Goal: Task Accomplishment & Management: Manage account settings

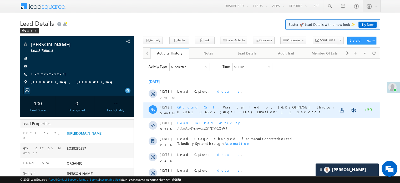
scroll to position [131, 0]
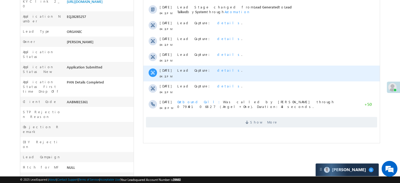
scroll to position [2468, 0]
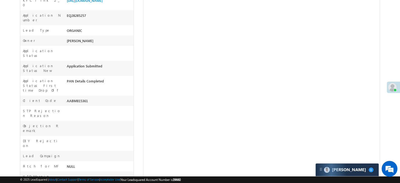
scroll to position [131, 0]
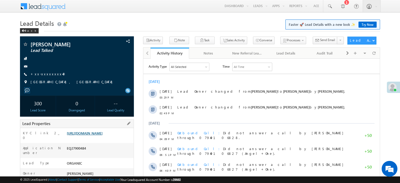
click at [99, 135] on link "https://angelbroking1-pk3em7sa.customui-test.leadsquared.com?leadId=c2350b79-e6…" at bounding box center [85, 133] width 36 height 4
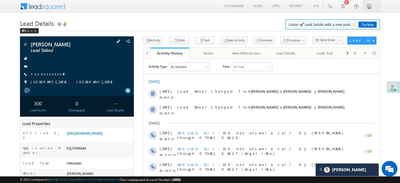
click at [47, 70] on div "Neeraj Gupta Lead Talked +xx-xxxxxxxx40" at bounding box center [77, 65] width 109 height 46
click at [47, 74] on link "+xx-xxxxxxxx40" at bounding box center [49, 73] width 38 height 4
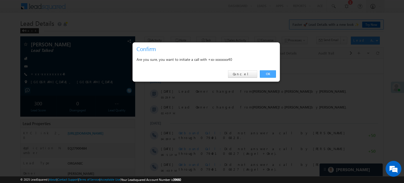
click at [265, 74] on link "OK" at bounding box center [268, 73] width 16 height 7
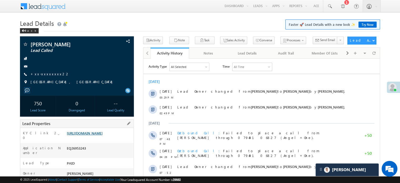
click at [102, 135] on link "https://angelbroking1-pk3em7sa.customui-test.leadsquared.com?leadId=ee5a5881-0e…" at bounding box center [85, 133] width 36 height 4
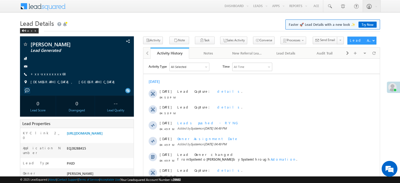
scroll to position [53, 0]
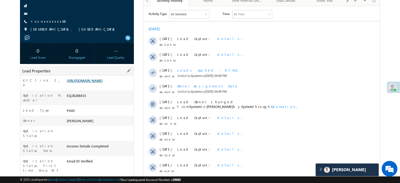
click at [102, 83] on link "[URL][DOMAIN_NAME]" at bounding box center [85, 80] width 36 height 4
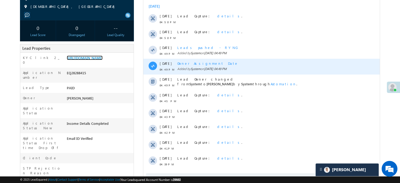
scroll to position [26, 0]
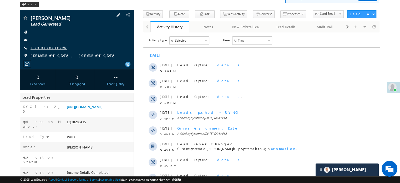
drag, startPoint x: 54, startPoint y: 46, endPoint x: 49, endPoint y: 47, distance: 4.5
click at [54, 46] on div "+xx-xxxxxxxx68" at bounding box center [77, 47] width 109 height 5
click at [49, 47] on link "+xx-xxxxxxxx68" at bounding box center [48, 47] width 37 height 4
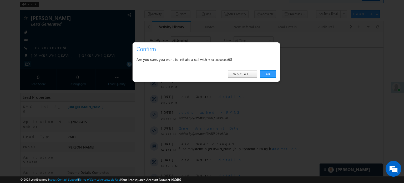
click at [266, 69] on div "OK Cancel" at bounding box center [205, 73] width 147 height 15
click at [271, 72] on link "OK" at bounding box center [268, 73] width 16 height 7
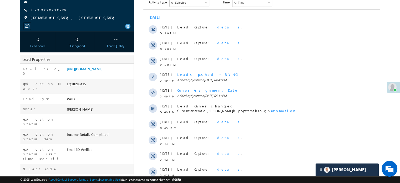
scroll to position [79, 0]
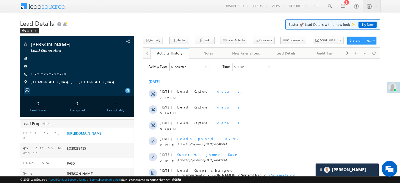
scroll to position [79, 0]
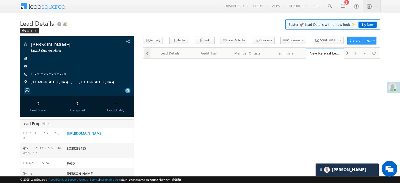
click at [147, 53] on span at bounding box center [147, 52] width 3 height 9
click at [147, 53] on div at bounding box center [146, 53] width 7 height 10
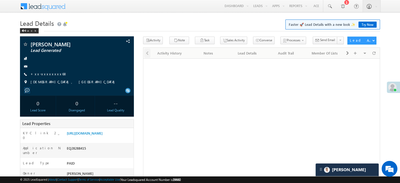
click at [147, 53] on div at bounding box center [146, 53] width 7 height 10
click at [179, 56] on link "Activity History" at bounding box center [169, 53] width 39 height 11
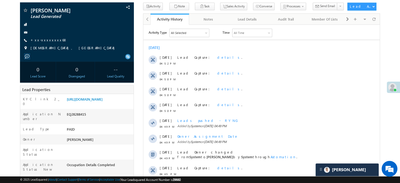
scroll to position [79, 0]
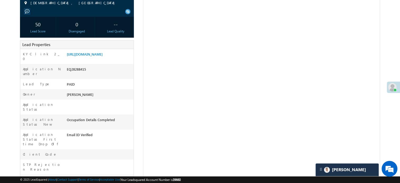
scroll to position [26, 0]
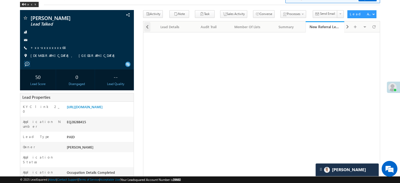
click at [147, 30] on span at bounding box center [147, 26] width 3 height 9
click at [147, 30] on div at bounding box center [146, 26] width 7 height 10
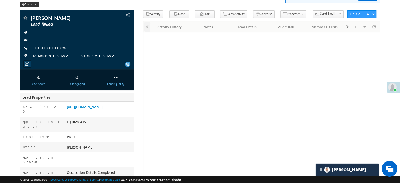
click at [147, 30] on div at bounding box center [146, 26] width 7 height 10
click at [171, 30] on link "Activity History" at bounding box center [169, 26] width 39 height 11
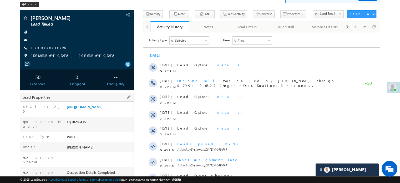
scroll to position [46, 0]
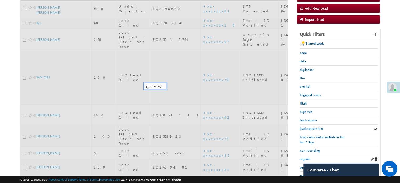
scroll to position [113, 0]
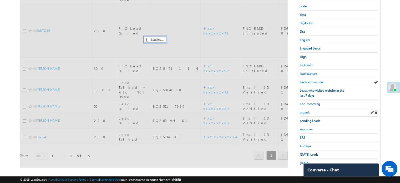
click at [309, 110] on span "organic" at bounding box center [305, 112] width 11 height 4
click at [308, 79] on link "lead capture new" at bounding box center [312, 81] width 24 height 5
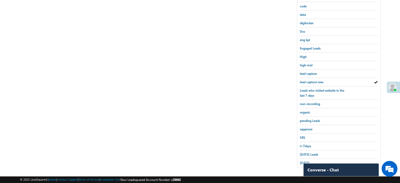
click at [201, 142] on div "Search Leads X ? 9 results found Advanced Search Advanced Search Advanced searc…" at bounding box center [200, 48] width 360 height 248
click at [306, 82] on span "lead capture new" at bounding box center [312, 82] width 24 height 4
click at [307, 81] on span "lead capture new" at bounding box center [312, 82] width 24 height 4
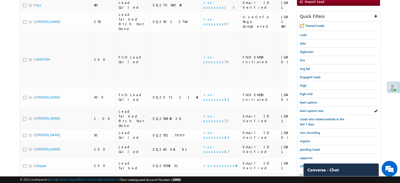
scroll to position [86, 0]
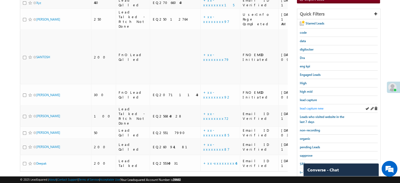
click at [313, 107] on span "lead capture new" at bounding box center [312, 108] width 24 height 4
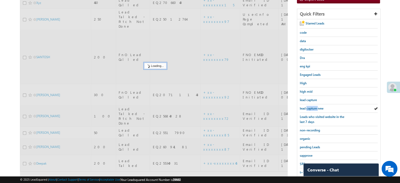
click at [313, 107] on span "lead capture new" at bounding box center [312, 108] width 24 height 4
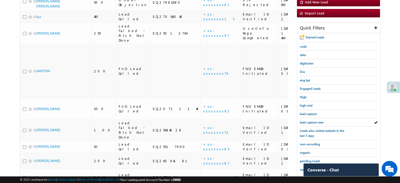
scroll to position [113, 0]
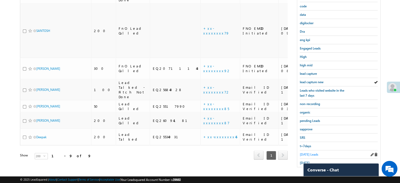
click at [306, 152] on span "Today's Leads" at bounding box center [309, 154] width 18 height 4
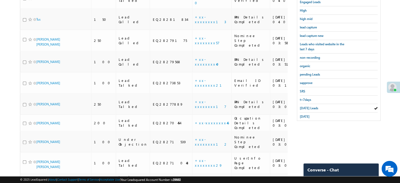
scroll to position [61, 0]
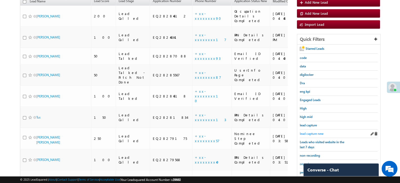
click at [318, 131] on span "lead capture new" at bounding box center [312, 133] width 24 height 4
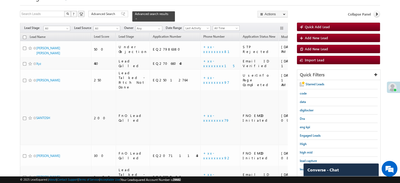
scroll to position [35, 0]
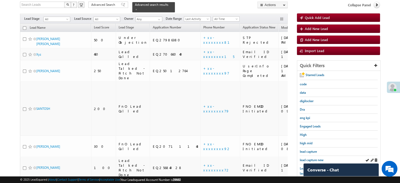
click at [305, 156] on div "lead capture new" at bounding box center [339, 160] width 78 height 8
click at [305, 157] on link "lead capture new" at bounding box center [312, 159] width 24 height 5
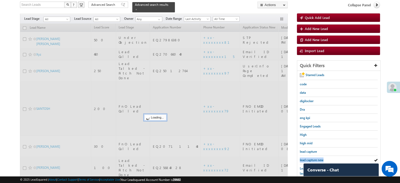
click at [305, 157] on link "lead capture new" at bounding box center [312, 159] width 24 height 5
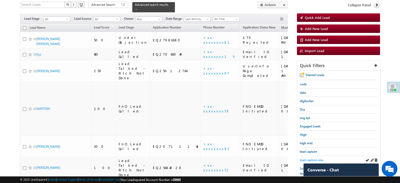
click at [302, 157] on link "lead capture new" at bounding box center [312, 159] width 24 height 5
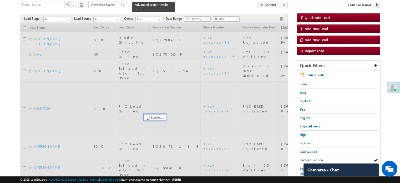
click at [302, 157] on link "lead capture new" at bounding box center [312, 159] width 24 height 5
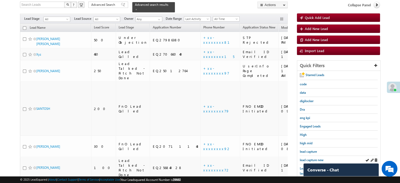
click at [313, 156] on div "lead capture new" at bounding box center [339, 160] width 78 height 8
click at [313, 158] on span "lead capture new" at bounding box center [312, 160] width 24 height 4
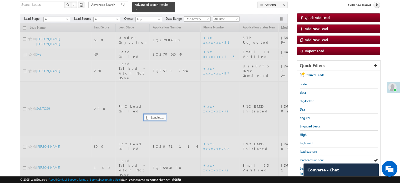
click at [313, 158] on span "lead capture new" at bounding box center [312, 160] width 24 height 4
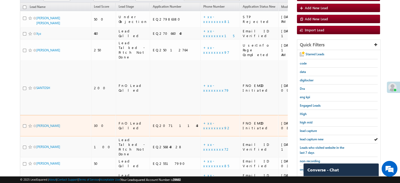
scroll to position [88, 0]
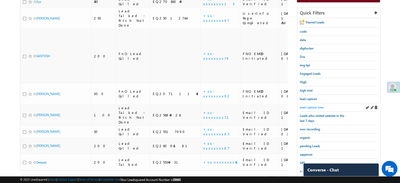
click at [307, 107] on span "lead capture new" at bounding box center [312, 107] width 24 height 4
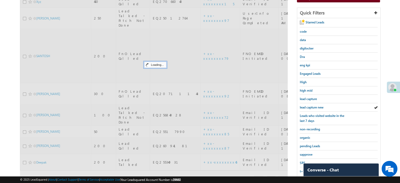
click at [309, 106] on span "lead capture new" at bounding box center [312, 107] width 24 height 4
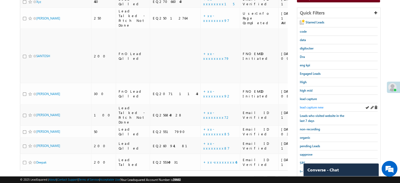
click at [310, 107] on span "lead capture new" at bounding box center [312, 107] width 24 height 4
click at [312, 106] on span "lead capture new" at bounding box center [312, 107] width 24 height 4
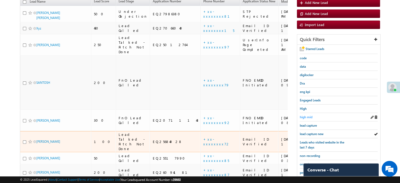
scroll to position [61, 0]
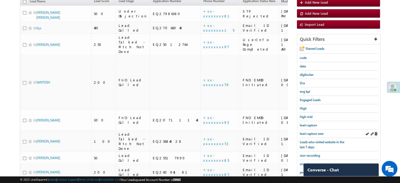
click at [308, 135] on div "lead capture new" at bounding box center [339, 133] width 78 height 8
click at [309, 133] on span "lead capture new" at bounding box center [312, 133] width 24 height 4
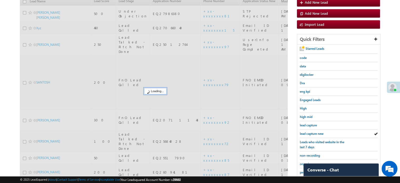
click at [310, 132] on span "lead capture new" at bounding box center [312, 133] width 24 height 4
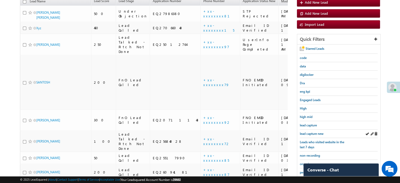
click at [307, 134] on div "lead capture new" at bounding box center [339, 133] width 78 height 8
click at [309, 133] on span "lead capture new" at bounding box center [312, 133] width 24 height 4
click at [311, 131] on span "lead capture new" at bounding box center [312, 133] width 24 height 4
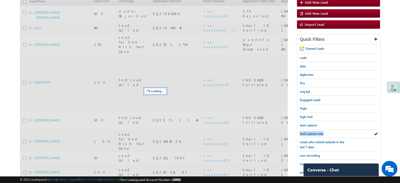
click at [311, 131] on span "lead capture new" at bounding box center [312, 133] width 24 height 4
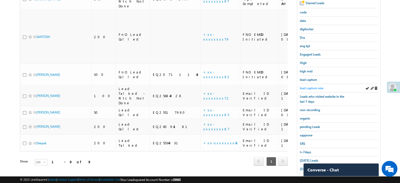
scroll to position [113, 0]
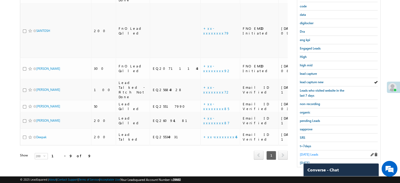
click at [311, 152] on span "Today's Leads" at bounding box center [309, 154] width 18 height 4
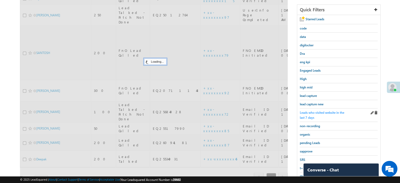
scroll to position [60, 0]
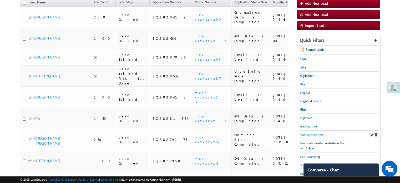
click at [314, 132] on span "lead capture new" at bounding box center [312, 134] width 24 height 4
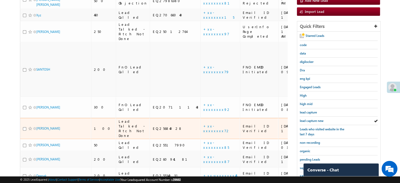
scroll to position [86, 0]
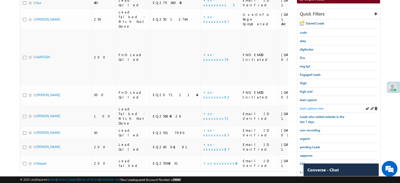
click at [305, 107] on span "lead capture new" at bounding box center [312, 108] width 24 height 4
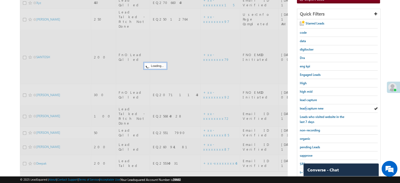
click at [305, 107] on span "lead capture new" at bounding box center [312, 108] width 24 height 4
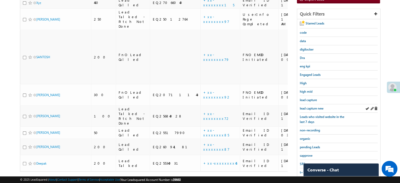
click at [305, 109] on div "lead capture new" at bounding box center [339, 108] width 78 height 8
click at [305, 107] on span "lead capture new" at bounding box center [312, 108] width 24 height 4
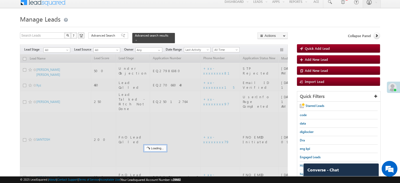
scroll to position [0, 0]
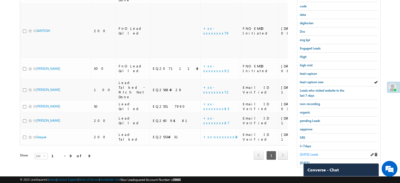
click at [302, 152] on span "Today's Leads" at bounding box center [309, 154] width 18 height 4
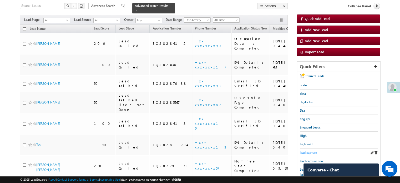
scroll to position [86, 0]
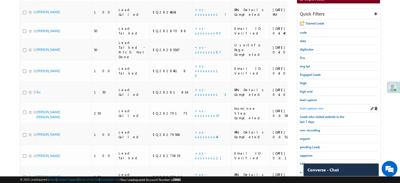
click at [318, 109] on link "lead capture new" at bounding box center [312, 108] width 24 height 5
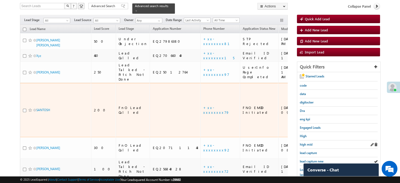
scroll to position [34, 0]
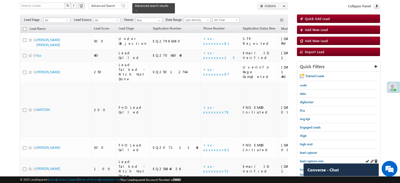
click at [314, 162] on div "lead capture new" at bounding box center [339, 161] width 78 height 8
click at [314, 160] on span "lead capture new" at bounding box center [312, 161] width 24 height 4
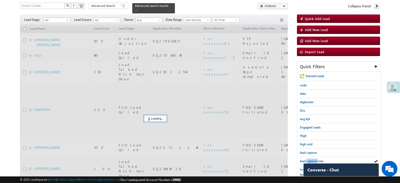
click at [314, 160] on span "lead capture new" at bounding box center [312, 161] width 24 height 4
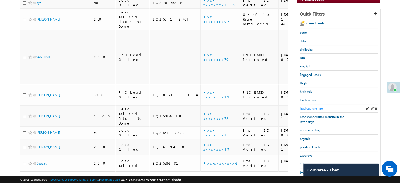
click at [310, 107] on span "lead capture new" at bounding box center [312, 108] width 24 height 4
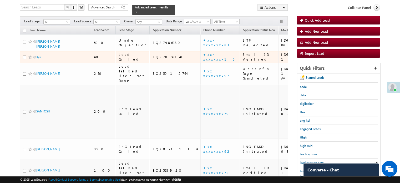
scroll to position [60, 0]
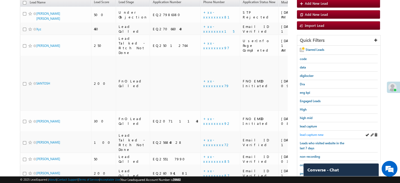
click at [313, 132] on span "lead capture new" at bounding box center [312, 134] width 24 height 4
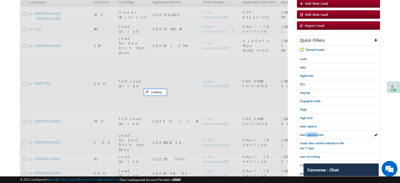
click at [313, 132] on span "lead capture new" at bounding box center [312, 134] width 24 height 4
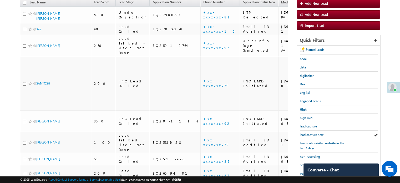
click at [313, 132] on span "lead capture new" at bounding box center [312, 134] width 24 height 4
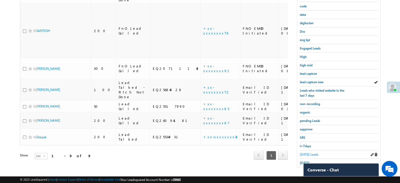
click at [311, 152] on span "Today's Leads" at bounding box center [309, 154] width 18 height 4
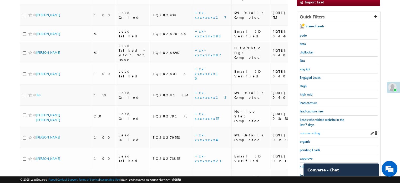
scroll to position [86, 0]
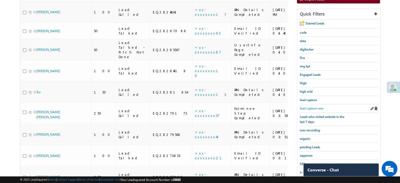
click at [310, 108] on span "lead capture new" at bounding box center [312, 108] width 24 height 4
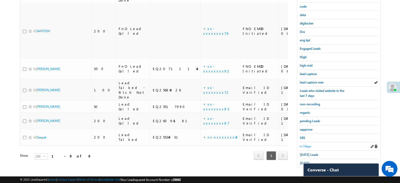
scroll to position [113, 0]
click at [309, 152] on span "Today's Leads" at bounding box center [309, 154] width 18 height 4
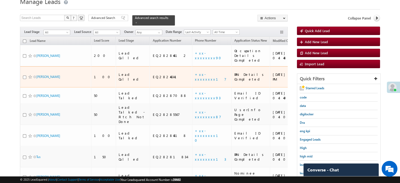
scroll to position [53, 0]
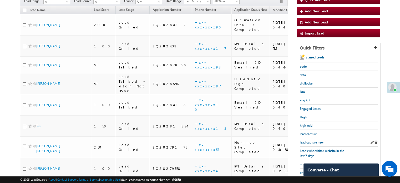
click at [314, 138] on div "lead capture new" at bounding box center [339, 142] width 78 height 8
click at [314, 140] on span "lead capture new" at bounding box center [312, 142] width 24 height 4
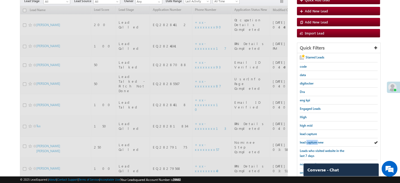
click at [314, 140] on span "lead capture new" at bounding box center [312, 142] width 24 height 4
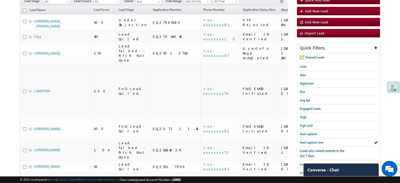
click at [314, 140] on span "lead capture new" at bounding box center [312, 142] width 24 height 4
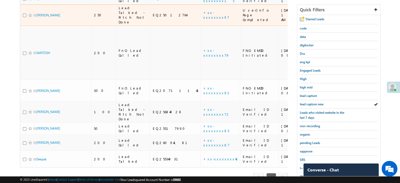
scroll to position [105, 0]
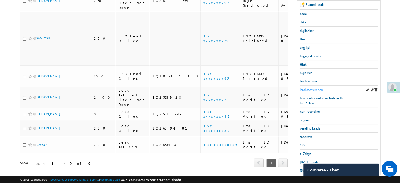
click at [315, 88] on span "lead capture new" at bounding box center [312, 90] width 24 height 4
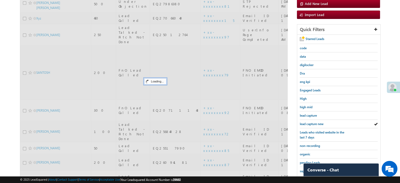
scroll to position [26, 0]
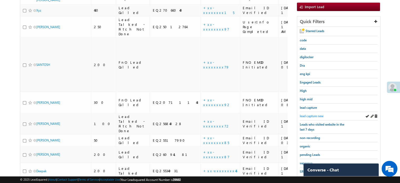
click at [305, 114] on span "lead capture new" at bounding box center [312, 116] width 24 height 4
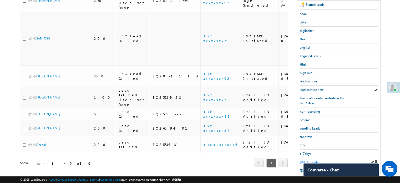
click at [311, 160] on span "Today's Leads" at bounding box center [309, 162] width 18 height 4
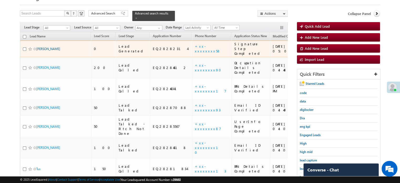
drag, startPoint x: 38, startPoint y: 16, endPoint x: 36, endPoint y: 42, distance: 26.9
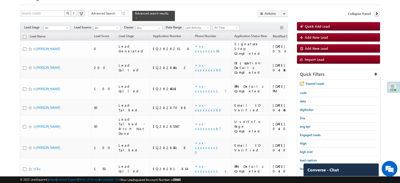
drag, startPoint x: 36, startPoint y: 42, endPoint x: 0, endPoint y: 41, distance: 36.0
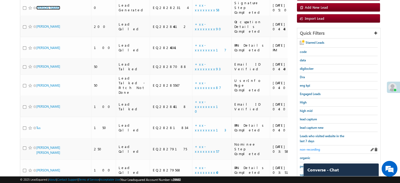
scroll to position [79, 0]
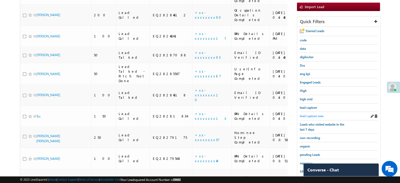
drag, startPoint x: 309, startPoint y: 111, endPoint x: 311, endPoint y: 114, distance: 2.8
click at [309, 112] on div "lead capture new" at bounding box center [339, 116] width 78 height 8
click at [311, 114] on span "lead capture new" at bounding box center [312, 116] width 24 height 4
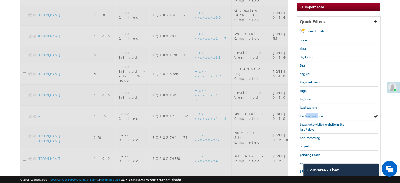
click at [311, 114] on span "lead capture new" at bounding box center [312, 116] width 24 height 4
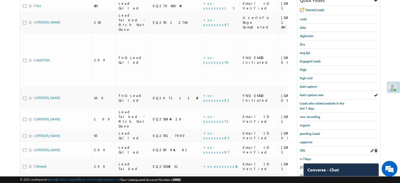
scroll to position [105, 0]
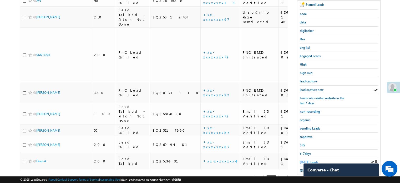
click at [306, 160] on span "Today's Leads" at bounding box center [309, 162] width 18 height 4
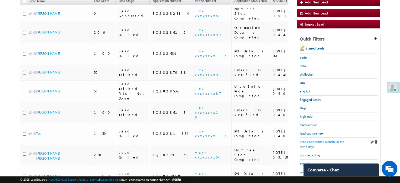
scroll to position [53, 0]
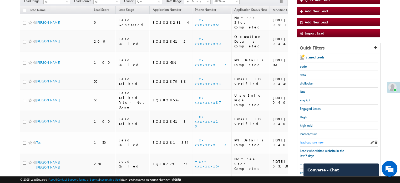
click at [312, 141] on span "lead capture new" at bounding box center [312, 142] width 24 height 4
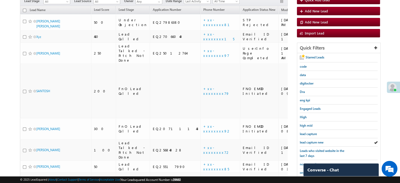
click at [312, 141] on span "lead capture new" at bounding box center [312, 142] width 24 height 4
click at [311, 141] on span "lead capture new" at bounding box center [312, 142] width 24 height 4
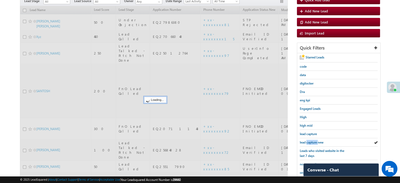
click at [312, 141] on span "lead capture new" at bounding box center [312, 142] width 24 height 4
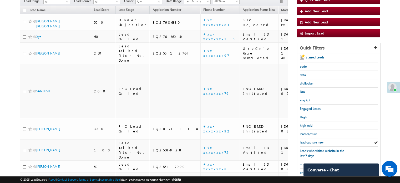
click at [312, 141] on span "lead capture new" at bounding box center [312, 142] width 24 height 4
click at [308, 141] on span "lead capture new" at bounding box center [312, 142] width 24 height 4
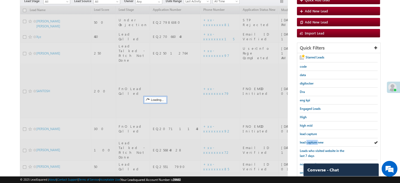
click at [308, 141] on span "lead capture new" at bounding box center [312, 142] width 24 height 4
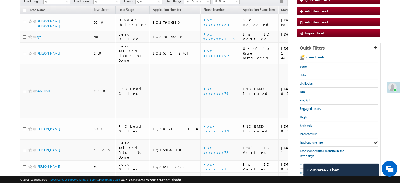
click at [308, 141] on span "lead capture new" at bounding box center [312, 142] width 24 height 4
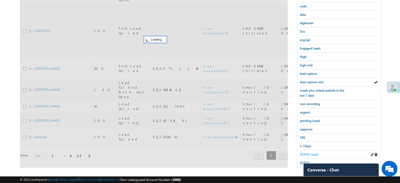
click at [307, 152] on span "Today's Leads" at bounding box center [309, 154] width 18 height 4
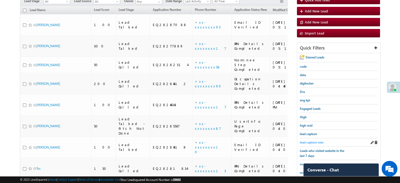
click at [307, 140] on span "lead capture new" at bounding box center [312, 142] width 24 height 4
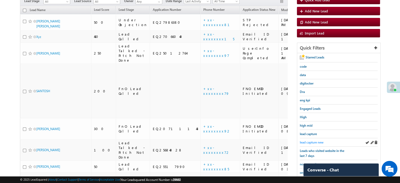
click at [315, 142] on span "lead capture new" at bounding box center [312, 142] width 24 height 4
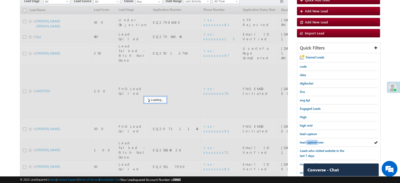
click at [315, 142] on span "lead capture new" at bounding box center [312, 142] width 24 height 4
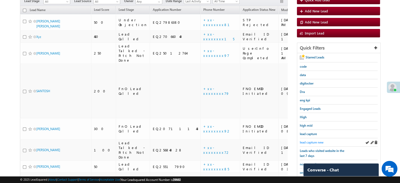
click at [311, 140] on span "lead capture new" at bounding box center [312, 142] width 24 height 4
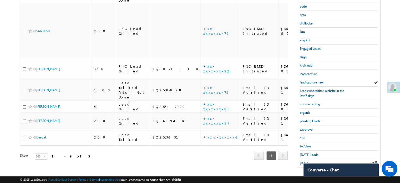
scroll to position [113, 0]
click at [308, 152] on span "Today's Leads" at bounding box center [309, 154] width 18 height 4
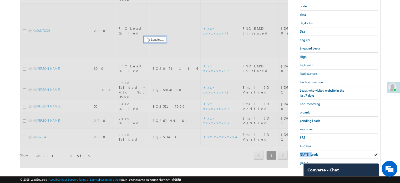
click at [308, 152] on span "Today's Leads" at bounding box center [309, 154] width 18 height 4
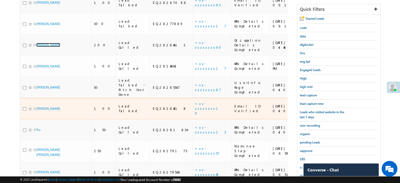
scroll to position [60, 0]
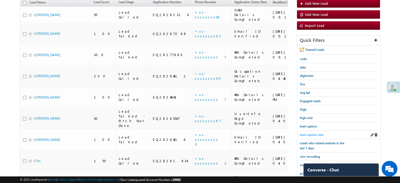
click at [317, 133] on span "lead capture new" at bounding box center [312, 134] width 24 height 4
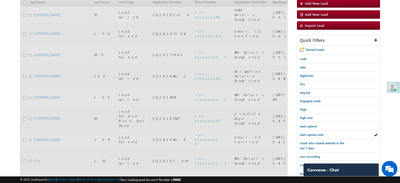
click at [317, 133] on span "lead capture new" at bounding box center [312, 134] width 24 height 4
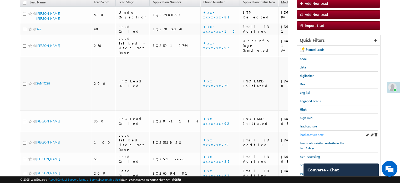
click at [316, 133] on span "lead capture new" at bounding box center [312, 134] width 24 height 4
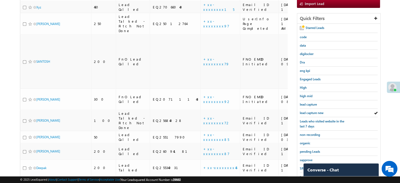
scroll to position [113, 0]
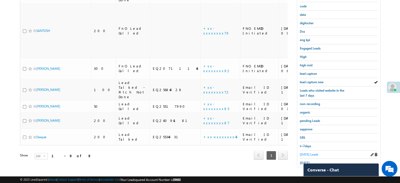
click at [304, 152] on span "Today's Leads" at bounding box center [309, 154] width 18 height 4
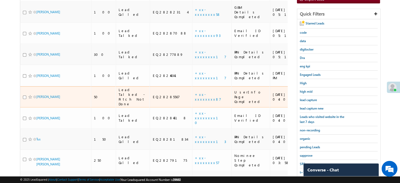
scroll to position [34, 0]
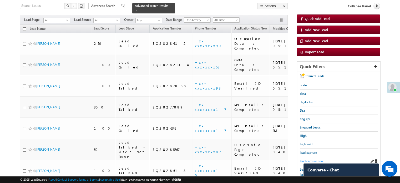
click at [313, 160] on span "lead capture new" at bounding box center [312, 161] width 24 height 4
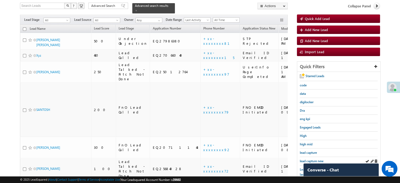
click at [312, 157] on div "lead capture new" at bounding box center [339, 161] width 78 height 8
click at [313, 159] on span "lead capture new" at bounding box center [312, 161] width 24 height 4
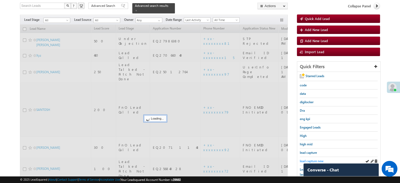
click at [312, 160] on span "lead capture new" at bounding box center [312, 161] width 24 height 4
click at [312, 161] on span "lead capture new" at bounding box center [312, 161] width 24 height 4
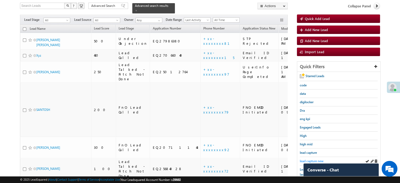
click at [314, 159] on span "lead capture new" at bounding box center [312, 161] width 24 height 4
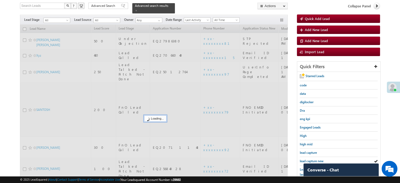
click at [314, 159] on span "lead capture new" at bounding box center [312, 161] width 24 height 4
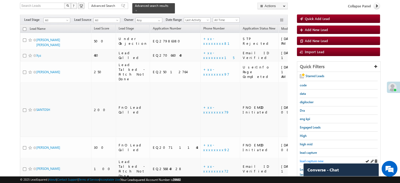
click at [303, 159] on span "lead capture new" at bounding box center [312, 161] width 24 height 4
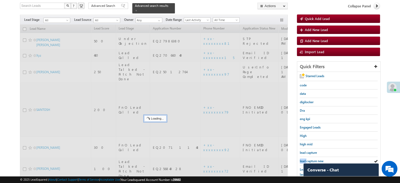
click at [303, 159] on span "lead capture new" at bounding box center [312, 161] width 24 height 4
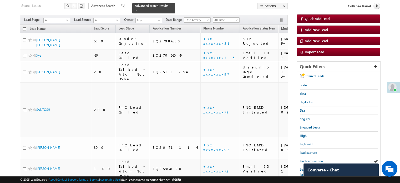
click at [303, 159] on span "lead capture new" at bounding box center [312, 161] width 24 height 4
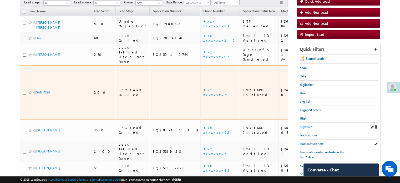
scroll to position [60, 0]
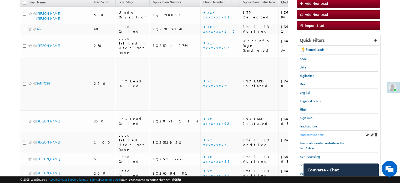
click at [315, 132] on span "lead capture new" at bounding box center [312, 134] width 24 height 4
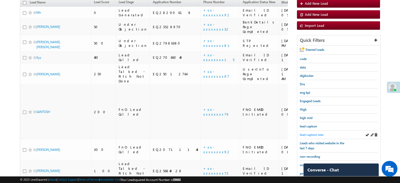
click at [302, 132] on span "lead capture new" at bounding box center [312, 134] width 24 height 4
click at [318, 133] on span "lead capture new" at bounding box center [312, 134] width 24 height 4
click at [312, 133] on span "lead capture new" at bounding box center [312, 134] width 24 height 4
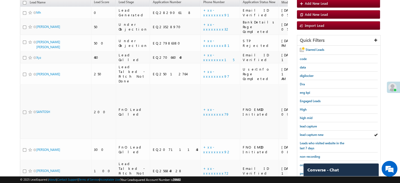
click at [312, 133] on span "lead capture new" at bounding box center [312, 134] width 24 height 4
click at [305, 132] on span "lead capture new" at bounding box center [312, 134] width 24 height 4
click at [309, 132] on span "lead capture new" at bounding box center [312, 134] width 24 height 4
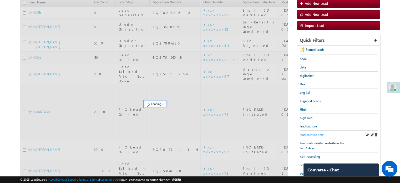
click at [315, 133] on span "lead capture new" at bounding box center [312, 134] width 24 height 4
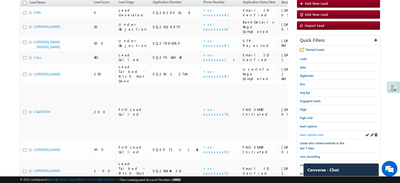
click at [310, 133] on span "lead capture new" at bounding box center [312, 134] width 24 height 4
click at [313, 134] on span "lead capture new" at bounding box center [312, 134] width 24 height 4
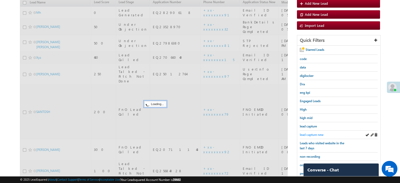
click at [313, 133] on span "lead capture new" at bounding box center [312, 134] width 24 height 4
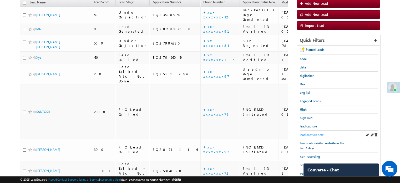
click at [310, 135] on span "lead capture new" at bounding box center [312, 134] width 24 height 4
click at [316, 133] on span "lead capture new" at bounding box center [312, 134] width 24 height 4
click at [203, 10] on link "+xx-xxxxxxxx32" at bounding box center [216, 14] width 27 height 9
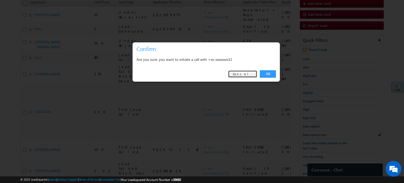
drag, startPoint x: 251, startPoint y: 76, endPoint x: 268, endPoint y: 85, distance: 18.7
click at [251, 76] on link "Cancel" at bounding box center [242, 73] width 29 height 7
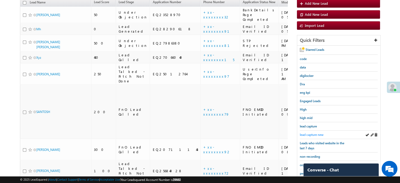
click at [313, 135] on span "lead capture new" at bounding box center [312, 134] width 24 height 4
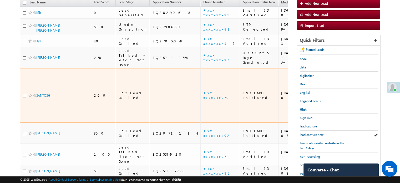
scroll to position [8, 0]
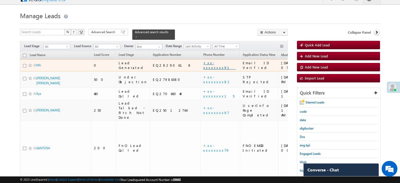
click at [203, 62] on link "+xx-xxxxxxxx91" at bounding box center [219, 64] width 32 height 9
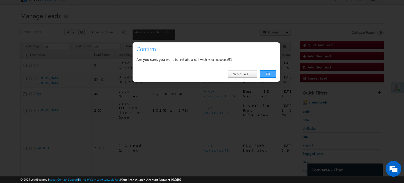
click at [265, 73] on link "OK" at bounding box center [268, 73] width 16 height 7
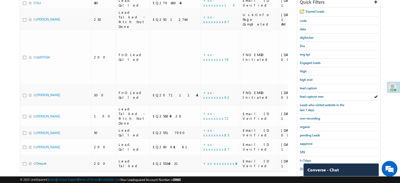
scroll to position [113, 0]
click at [310, 94] on span "lead capture new" at bounding box center [312, 96] width 24 height 4
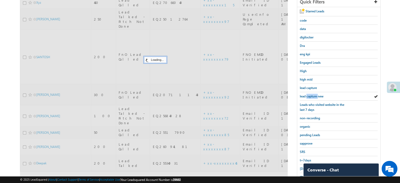
click at [310, 94] on span "lead capture new" at bounding box center [312, 96] width 24 height 4
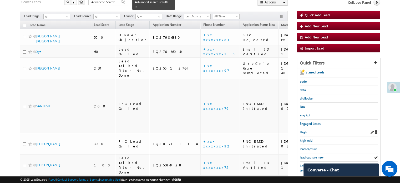
scroll to position [60, 0]
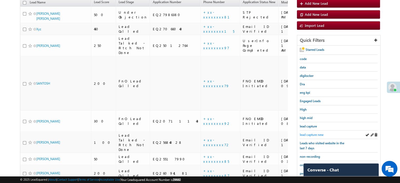
click at [314, 132] on span "lead capture new" at bounding box center [312, 134] width 24 height 4
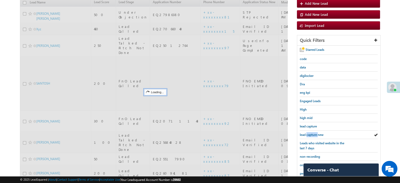
click at [314, 132] on span "lead capture new" at bounding box center [312, 134] width 24 height 4
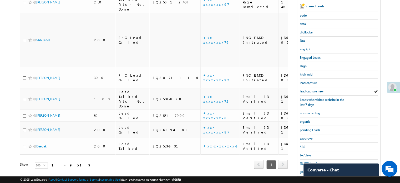
scroll to position [113, 0]
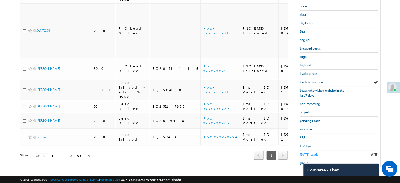
click at [304, 152] on span "Today's Leads" at bounding box center [309, 154] width 18 height 4
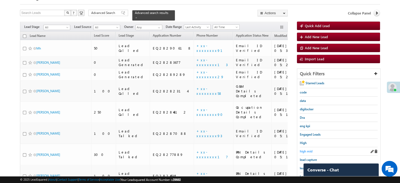
scroll to position [79, 0]
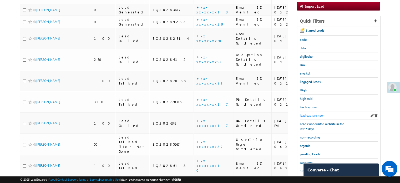
click at [311, 114] on span "lead capture new" at bounding box center [312, 115] width 24 height 4
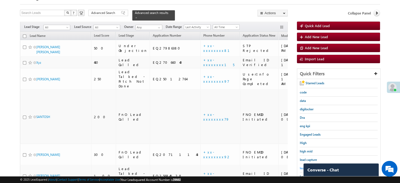
scroll to position [53, 0]
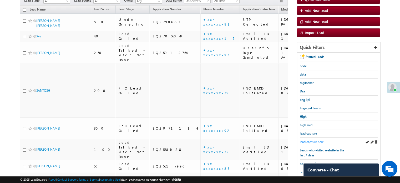
click at [304, 141] on span "lead capture new" at bounding box center [312, 142] width 24 height 4
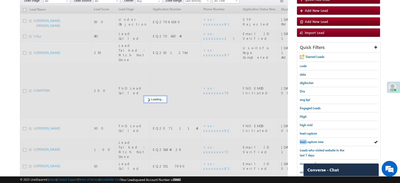
click at [304, 141] on span "lead capture new" at bounding box center [312, 142] width 24 height 4
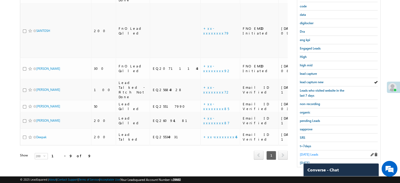
click at [305, 153] on span "Today's Leads" at bounding box center [309, 154] width 18 height 4
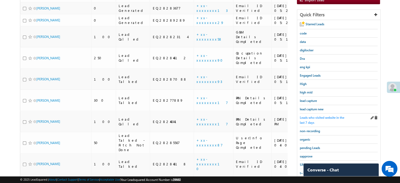
scroll to position [86, 0]
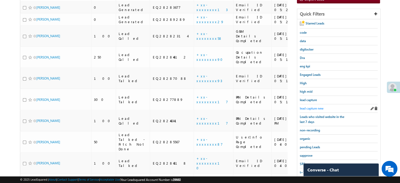
click at [315, 108] on span "lead capture new" at bounding box center [312, 108] width 24 height 4
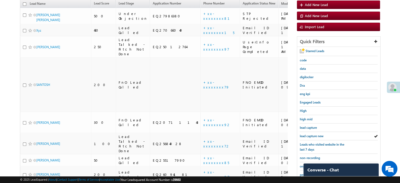
scroll to position [113, 0]
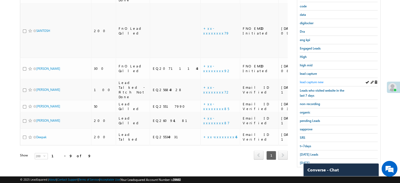
click at [315, 80] on span "lead capture new" at bounding box center [312, 82] width 24 height 4
click at [307, 153] on span "Today's Leads" at bounding box center [309, 154] width 18 height 4
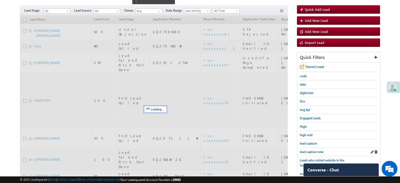
scroll to position [34, 0]
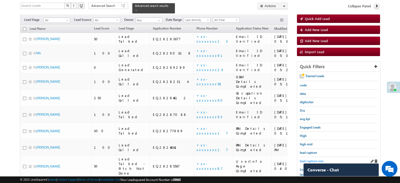
click at [311, 159] on span "lead capture new" at bounding box center [312, 161] width 24 height 4
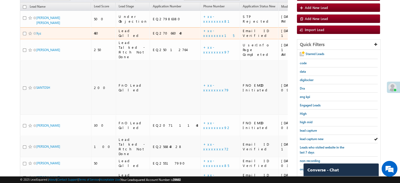
scroll to position [86, 0]
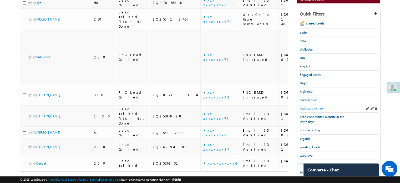
click at [315, 107] on span "lead capture new" at bounding box center [312, 108] width 24 height 4
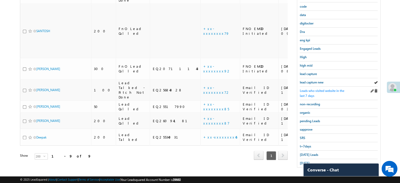
scroll to position [113, 0]
click at [307, 80] on span "lead capture new" at bounding box center [312, 82] width 24 height 4
click at [305, 152] on span "Today's Leads" at bounding box center [309, 154] width 18 height 4
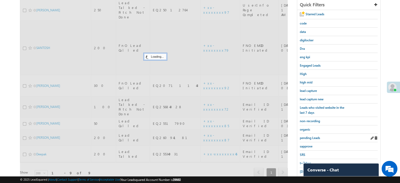
scroll to position [86, 0]
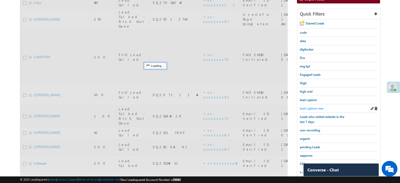
click at [315, 108] on span "lead capture new" at bounding box center [312, 108] width 24 height 4
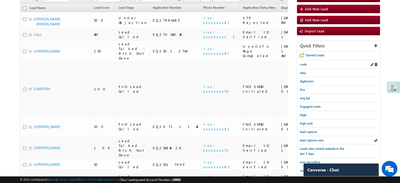
scroll to position [60, 0]
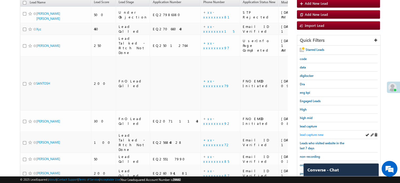
click at [315, 132] on span "lead capture new" at bounding box center [312, 134] width 24 height 4
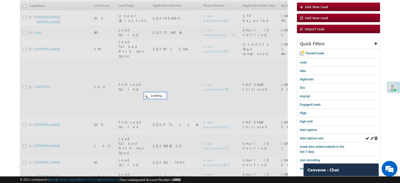
scroll to position [8, 0]
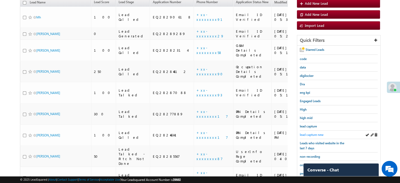
click at [311, 134] on span "lead capture new" at bounding box center [312, 134] width 24 height 4
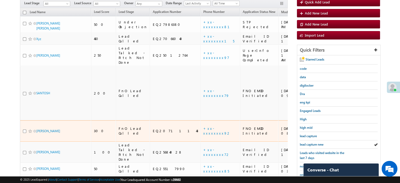
scroll to position [53, 0]
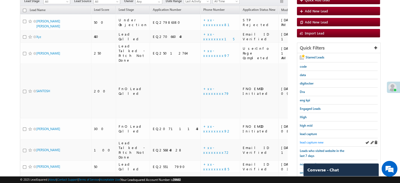
click at [309, 141] on span "lead capture new" at bounding box center [312, 142] width 24 height 4
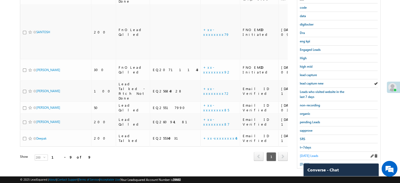
scroll to position [113, 0]
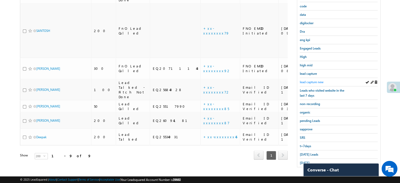
click at [318, 80] on span "lead capture new" at bounding box center [312, 82] width 24 height 4
click at [313, 82] on span "lead capture new" at bounding box center [312, 82] width 24 height 4
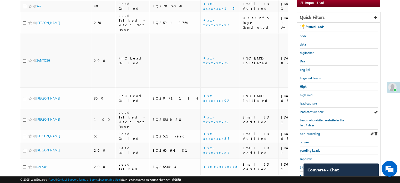
scroll to position [86, 0]
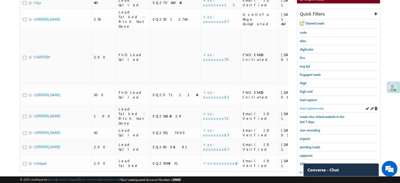
click at [315, 107] on span "lead capture new" at bounding box center [312, 108] width 24 height 4
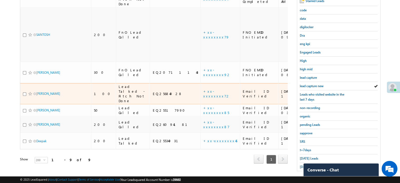
scroll to position [113, 0]
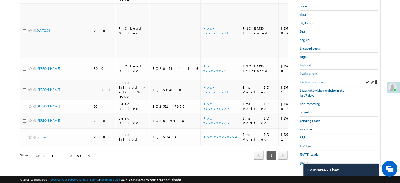
click at [314, 80] on span "lead capture new" at bounding box center [312, 82] width 24 height 4
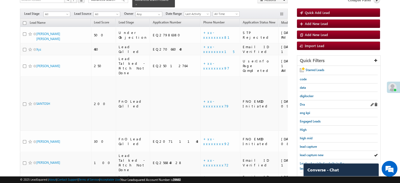
scroll to position [60, 0]
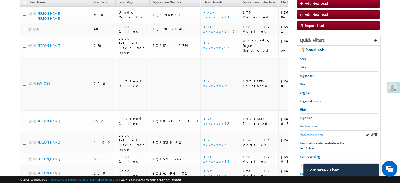
click at [314, 132] on span "lead capture new" at bounding box center [312, 134] width 24 height 4
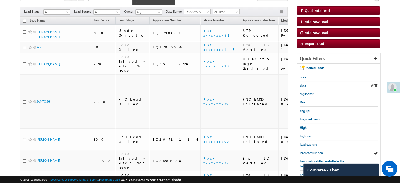
scroll to position [86, 0]
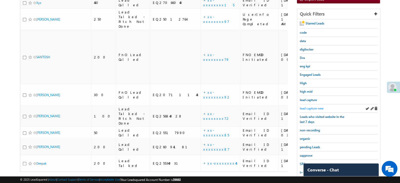
click at [310, 107] on span "lead capture new" at bounding box center [312, 108] width 24 height 4
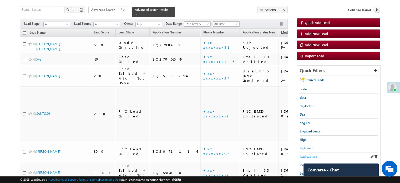
scroll to position [53, 0]
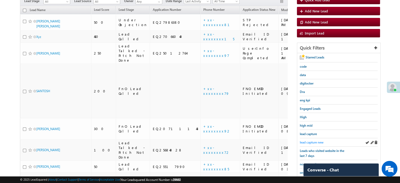
drag, startPoint x: 313, startPoint y: 137, endPoint x: 314, endPoint y: 140, distance: 3.2
click at [313, 138] on div "lead capture new" at bounding box center [339, 142] width 78 height 8
click at [314, 140] on span "lead capture new" at bounding box center [312, 142] width 24 height 4
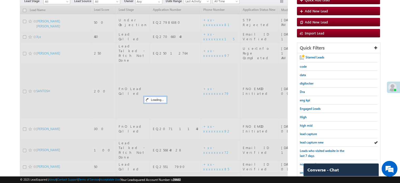
click at [314, 140] on span "lead capture new" at bounding box center [312, 142] width 24 height 4
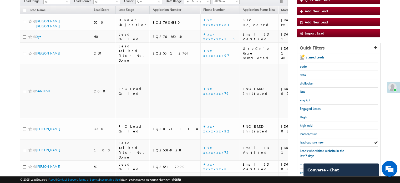
click at [314, 140] on span "lead capture new" at bounding box center [312, 142] width 24 height 4
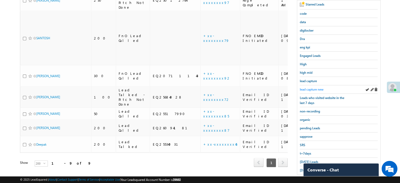
scroll to position [113, 0]
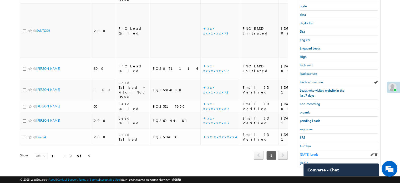
click at [309, 152] on span "Today's Leads" at bounding box center [309, 154] width 18 height 4
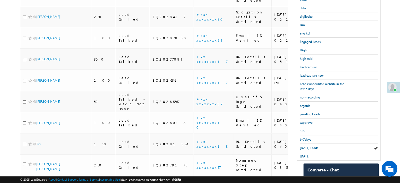
scroll to position [60, 0]
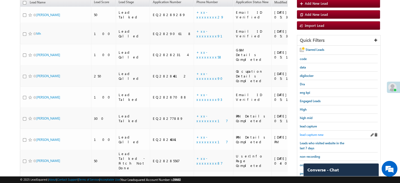
click at [311, 132] on span "lead capture new" at bounding box center [312, 134] width 24 height 4
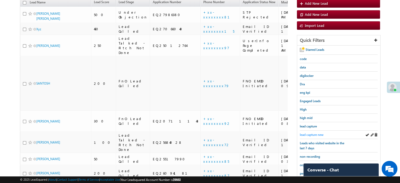
click at [307, 132] on span "lead capture new" at bounding box center [312, 134] width 24 height 4
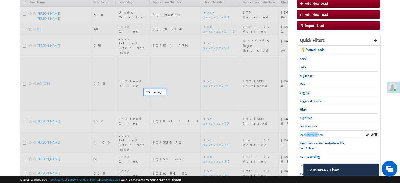
click at [308, 132] on span "lead capture new" at bounding box center [312, 134] width 24 height 4
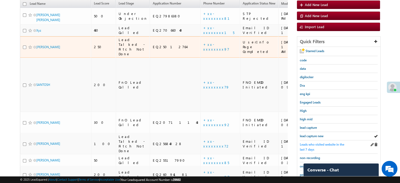
scroll to position [86, 0]
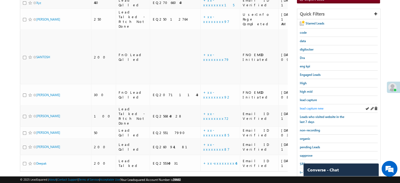
click at [315, 106] on span "lead capture new" at bounding box center [312, 108] width 24 height 4
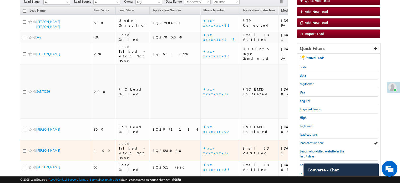
scroll to position [60, 0]
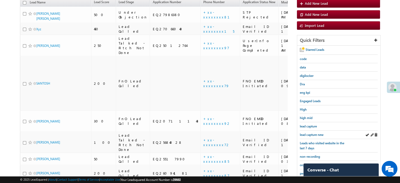
click at [312, 130] on div "lead capture new" at bounding box center [339, 134] width 78 height 8
click at [313, 133] on span "lead capture new" at bounding box center [312, 134] width 24 height 4
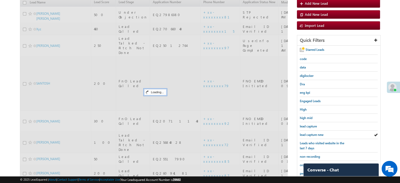
click at [313, 133] on span "lead capture new" at bounding box center [312, 134] width 24 height 4
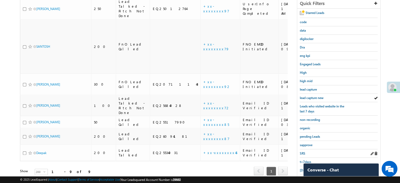
scroll to position [113, 0]
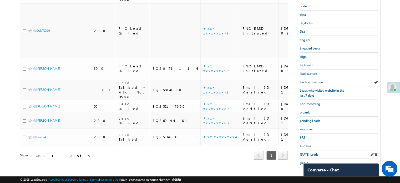
click at [308, 155] on div "Today's Leads" at bounding box center [339, 154] width 78 height 8
click at [308, 152] on span "Today's Leads" at bounding box center [309, 154] width 18 height 4
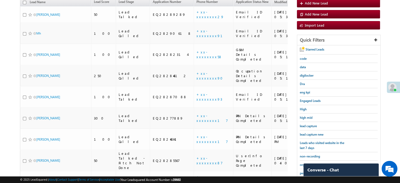
scroll to position [56, 0]
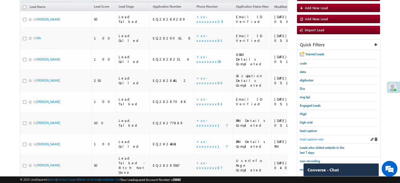
click at [315, 137] on span "lead capture new" at bounding box center [312, 139] width 24 height 4
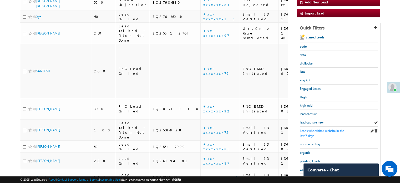
scroll to position [82, 0]
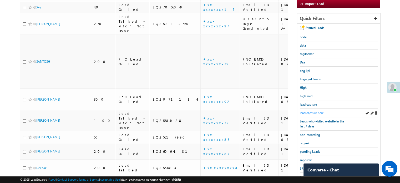
click at [313, 111] on span "lead capture new" at bounding box center [312, 113] width 24 height 4
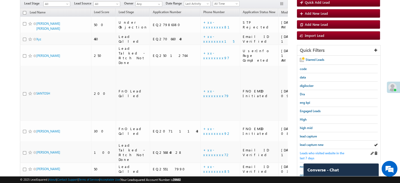
scroll to position [56, 0]
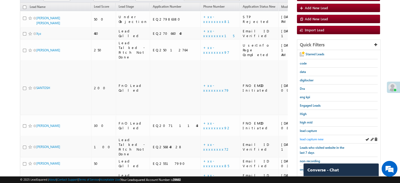
click at [312, 138] on span "lead capture new" at bounding box center [312, 139] width 24 height 4
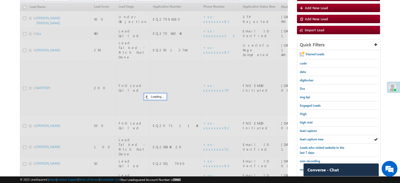
click at [312, 137] on span "lead capture new" at bounding box center [312, 139] width 24 height 4
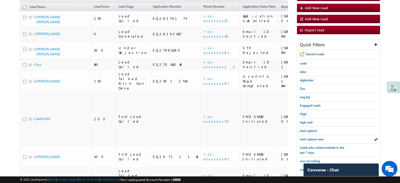
click at [312, 137] on span "lead capture new" at bounding box center [312, 139] width 24 height 4
click at [309, 136] on link "lead capture new" at bounding box center [312, 138] width 24 height 5
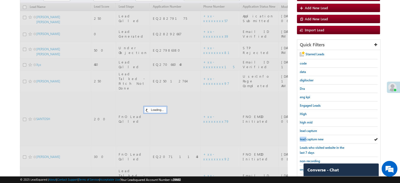
click at [309, 136] on link "lead capture new" at bounding box center [312, 138] width 24 height 5
click at [310, 137] on span "lead capture new" at bounding box center [312, 139] width 24 height 4
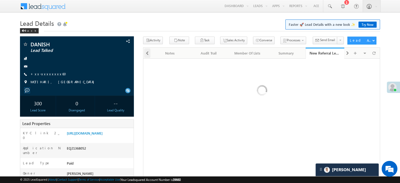
click at [149, 52] on div at bounding box center [147, 52] width 6 height 9
click at [149, 52] on div at bounding box center [146, 53] width 7 height 10
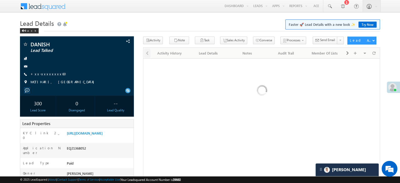
click at [149, 52] on div at bounding box center [146, 53] width 7 height 10
click at [168, 55] on div "Activity History" at bounding box center [170, 53] width 30 height 6
click at [149, 51] on div at bounding box center [147, 52] width 6 height 9
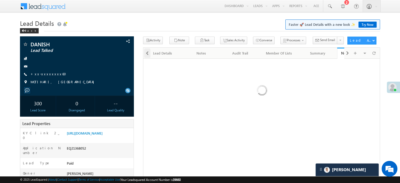
click at [149, 51] on div at bounding box center [147, 52] width 6 height 9
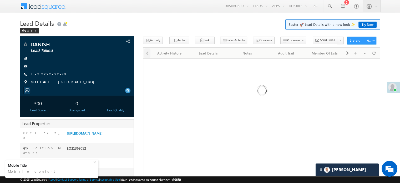
click at [149, 51] on div at bounding box center [146, 53] width 7 height 10
click at [163, 52] on div "Activity History" at bounding box center [170, 53] width 30 height 6
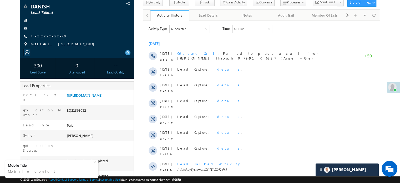
scroll to position [26, 0]
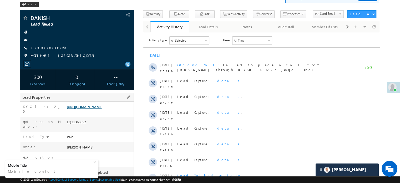
click at [83, 107] on link "https://angelbroking1-pk3em7sa.customui-test.leadsquared.com?leadId=721df5a0-56…" at bounding box center [85, 106] width 36 height 4
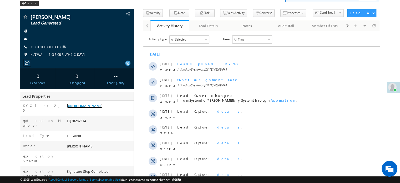
scroll to position [27, 0]
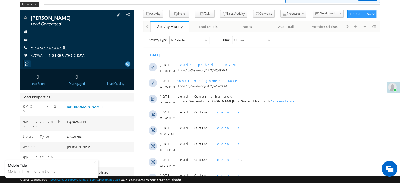
click at [46, 47] on link "+xx-xxxxxxxx58" at bounding box center [48, 47] width 37 height 4
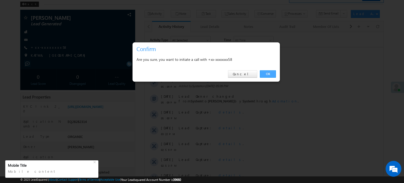
click at [271, 75] on link "OK" at bounding box center [268, 73] width 16 height 7
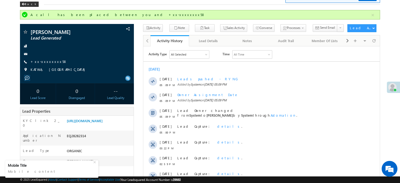
scroll to position [0, 0]
click at [100, 123] on link "https://angelbroking1-pk3em7sa.customui-test.leadsquared.com?leadId=faa52c4d-25…" at bounding box center [85, 120] width 36 height 4
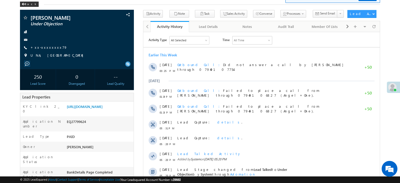
scroll to position [26, 0]
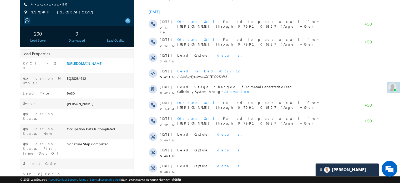
scroll to position [79, 0]
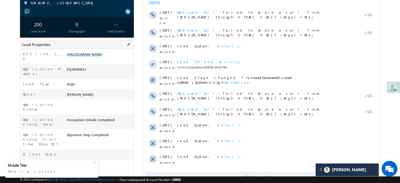
click at [102, 56] on link "https://angelbroking1-pk3em7sa.customui-test.leadsquared.com?leadId=fce0864c-48…" at bounding box center [85, 54] width 36 height 4
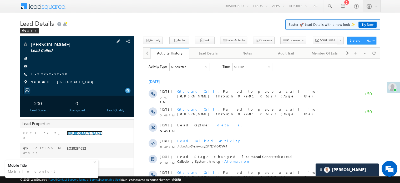
scroll to position [0, 0]
click at [41, 73] on link "+xx-xxxxxxxx90" at bounding box center [50, 73] width 40 height 4
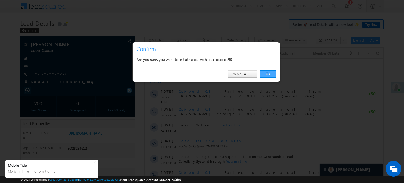
click at [266, 72] on link "OK" at bounding box center [268, 73] width 16 height 7
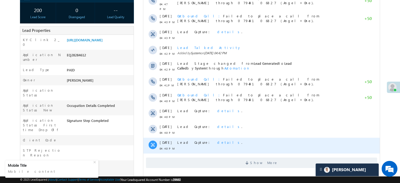
scroll to position [66, 0]
